Goal: Task Accomplishment & Management: Manage account settings

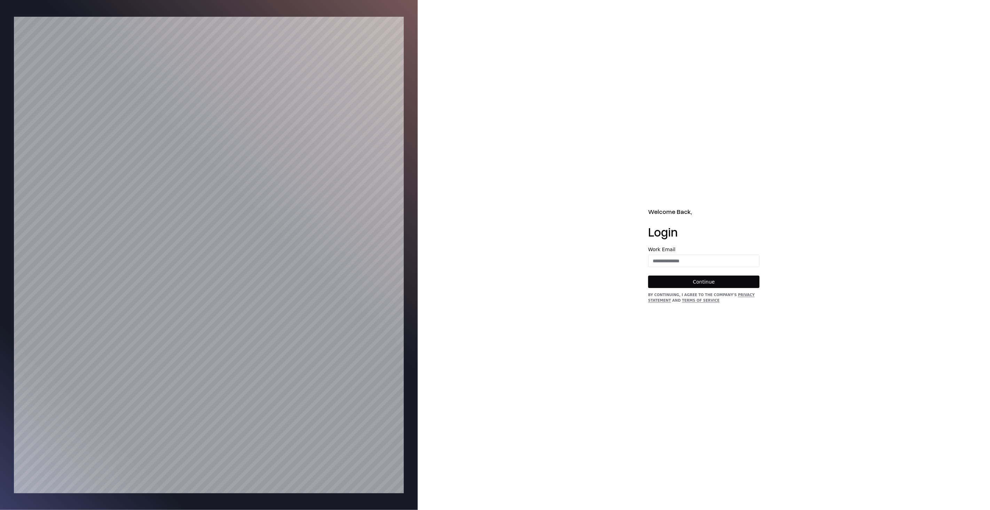
type input "**********"
click at [706, 278] on button "Continue" at bounding box center [703, 281] width 111 height 13
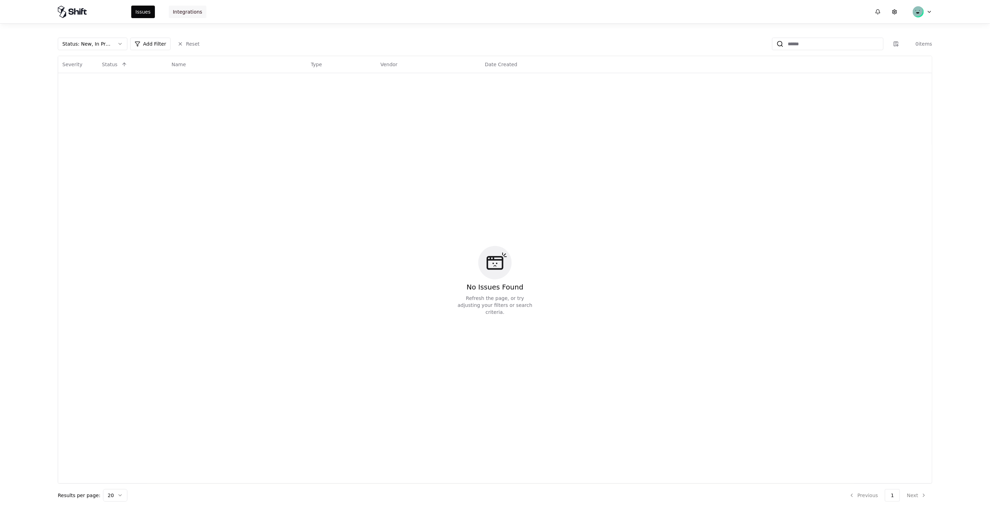
click at [188, 6] on button "Integrations" at bounding box center [188, 12] width 38 height 13
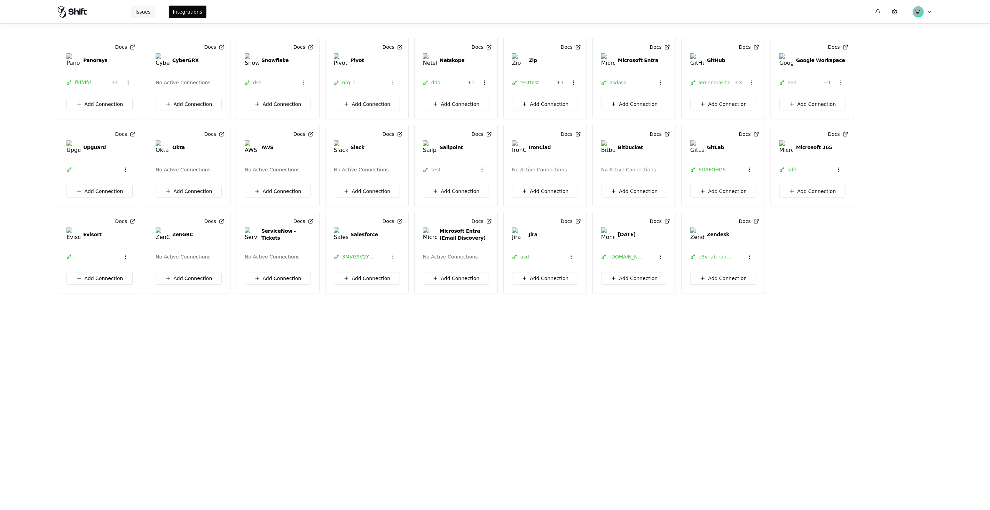
click at [141, 12] on button "Issues" at bounding box center [143, 12] width 24 height 13
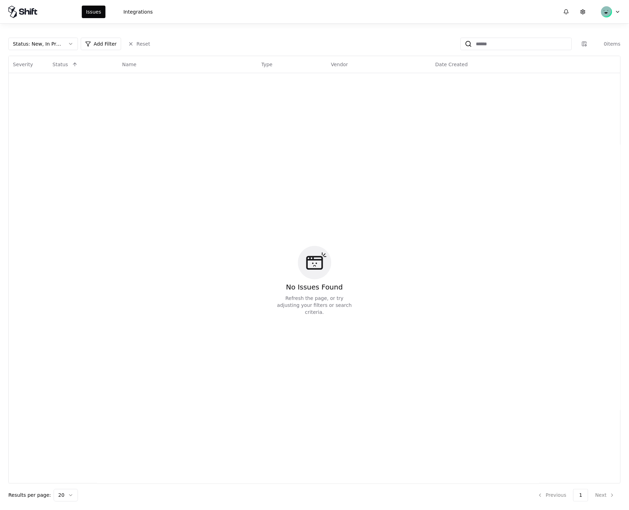
click at [614, 8] on html "Issues Integrations Status : New, In Progress Add Filter Reset 0 items Severity…" at bounding box center [314, 255] width 629 height 510
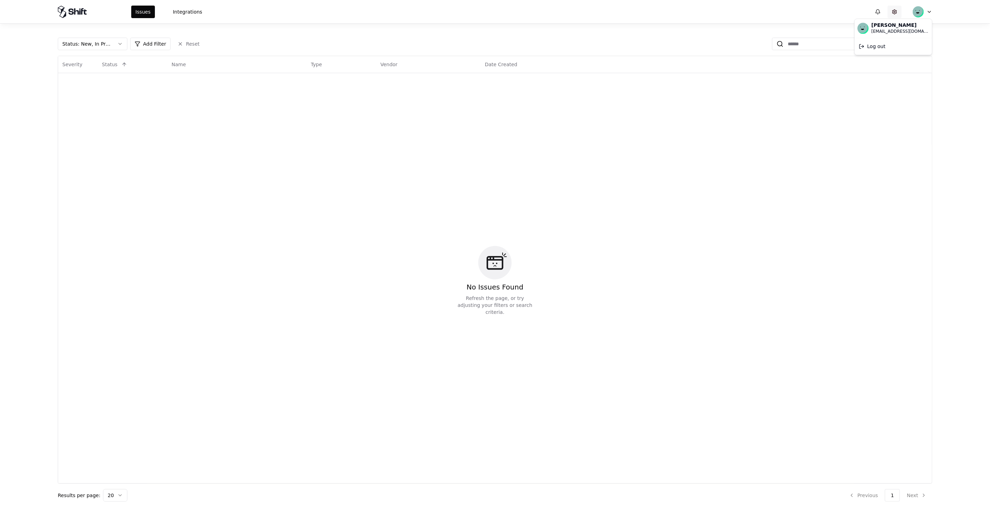
click at [892, 7] on html "Issues Integrations Status : New, In Progress Add Filter Reset 0 items Severity…" at bounding box center [495, 255] width 990 height 510
click at [895, 7] on button at bounding box center [895, 12] width 14 height 13
click at [896, 9] on button at bounding box center [895, 12] width 14 height 13
click at [875, 11] on button at bounding box center [878, 12] width 14 height 13
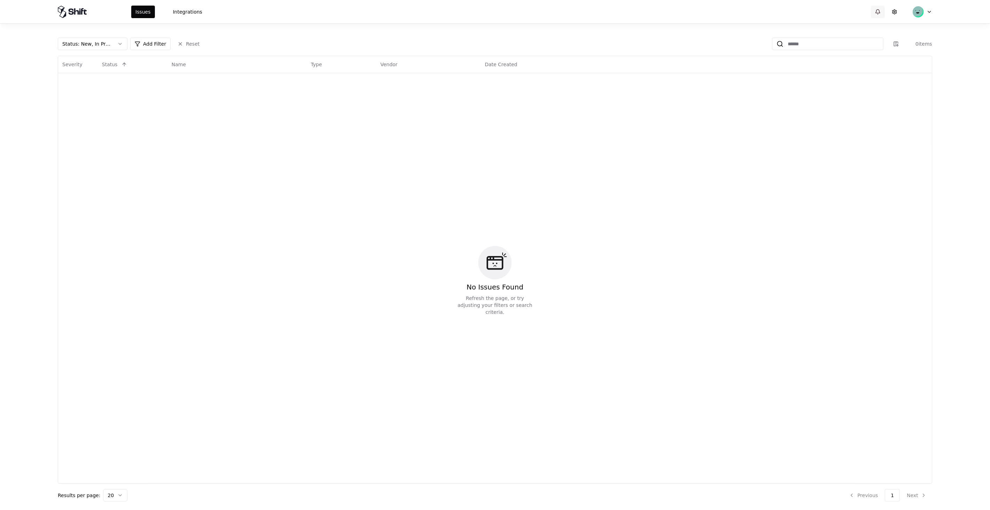
click at [875, 11] on button at bounding box center [878, 12] width 14 height 13
click at [896, 11] on button at bounding box center [895, 12] width 14 height 13
click at [927, 10] on html "Issues Integrations Status : New, In Progress Add Filter Reset 0 items Severity…" at bounding box center [495, 255] width 990 height 510
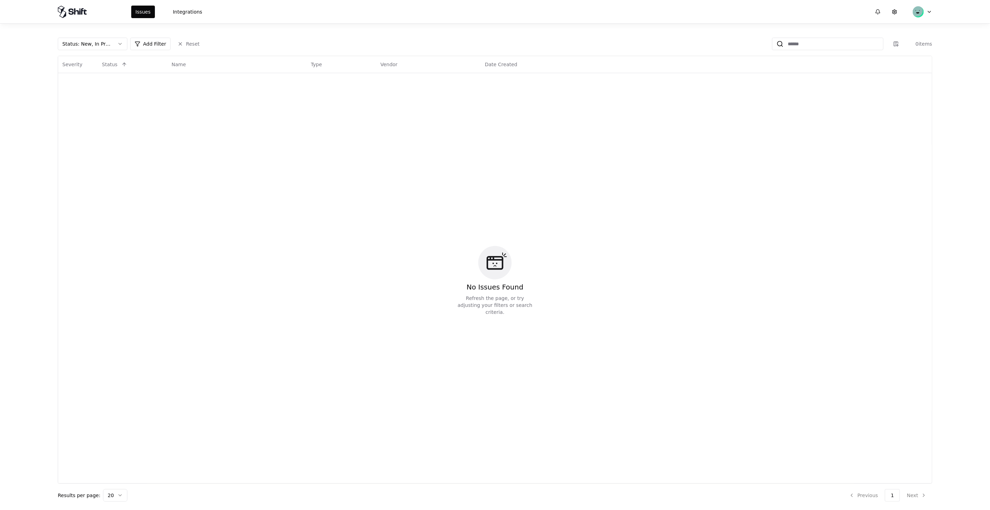
click at [392, 232] on div "No Issues Found Refresh the page, or try adjusting your filters or search crite…" at bounding box center [495, 280] width 866 height 407
click at [185, 9] on button "Integrations" at bounding box center [188, 12] width 38 height 13
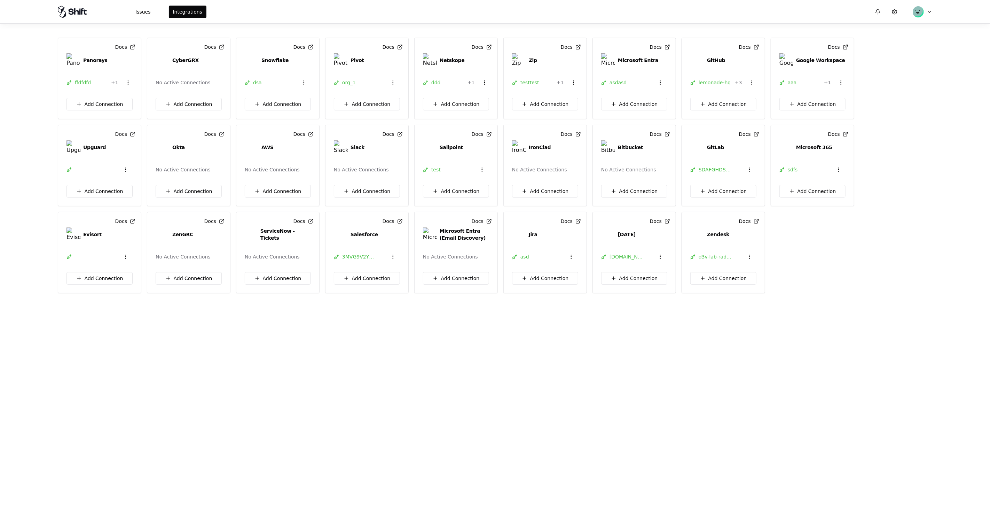
click at [914, 8] on html "Issues Integrations Docs Panorays ffdfdfd + 1 Add Connection Docs CyberGRX No A…" at bounding box center [495, 255] width 990 height 510
click at [884, 45] on div "Log out" at bounding box center [893, 46] width 75 height 14
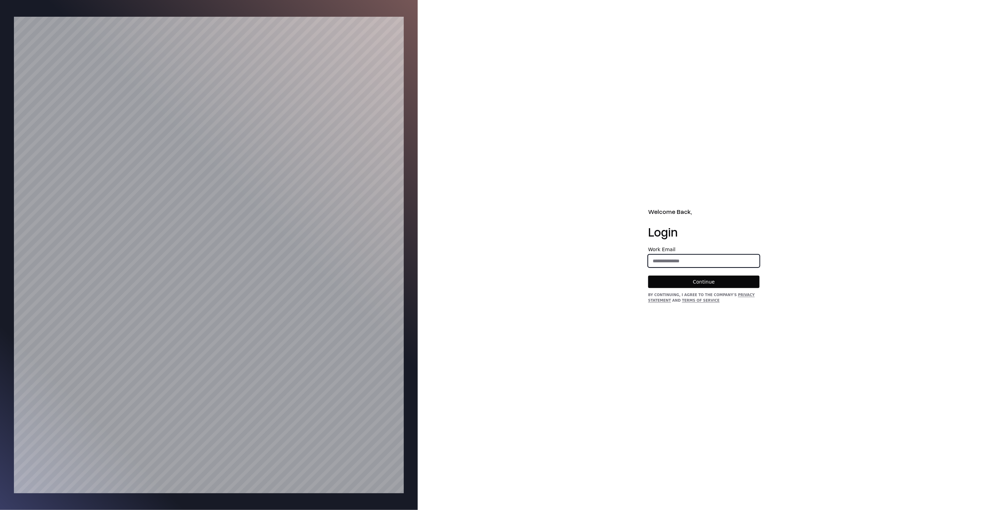
click at [711, 264] on input "email" at bounding box center [704, 261] width 111 height 13
type input "**********"
click at [702, 282] on button "Continue" at bounding box center [703, 281] width 111 height 13
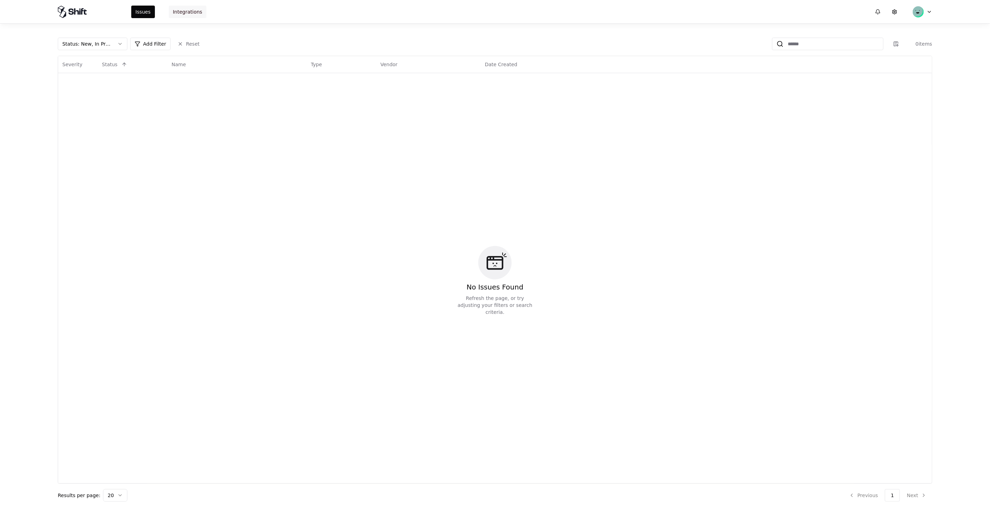
click at [183, 9] on button "Integrations" at bounding box center [188, 12] width 38 height 13
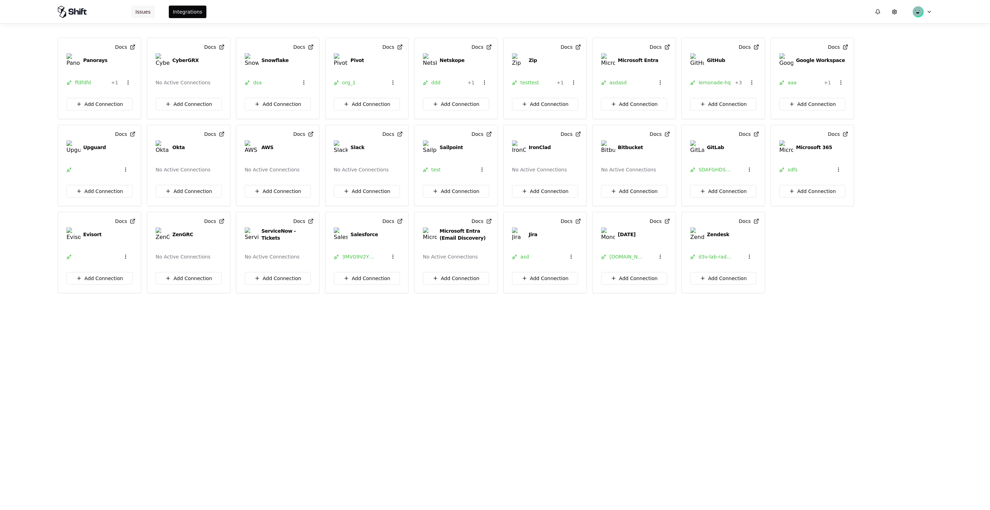
click at [141, 10] on button "Issues" at bounding box center [143, 12] width 24 height 13
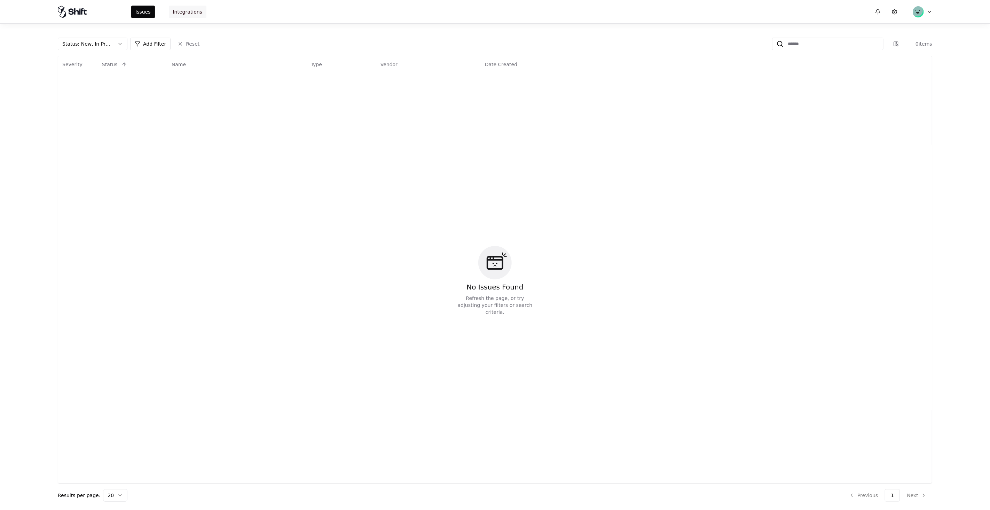
click at [171, 13] on button "Integrations" at bounding box center [188, 12] width 38 height 13
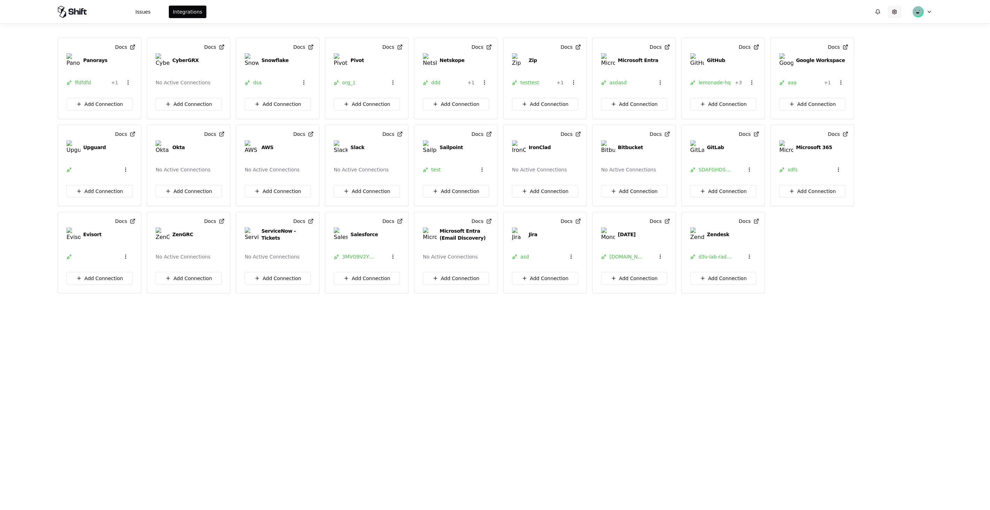
click at [899, 11] on button at bounding box center [895, 12] width 14 height 13
click at [924, 8] on html "Issues Integrations Docs Panorays ffdfdfd + 1 Add Connection Docs CyberGRX No A…" at bounding box center [495, 255] width 990 height 510
